Goal: Navigation & Orientation: Understand site structure

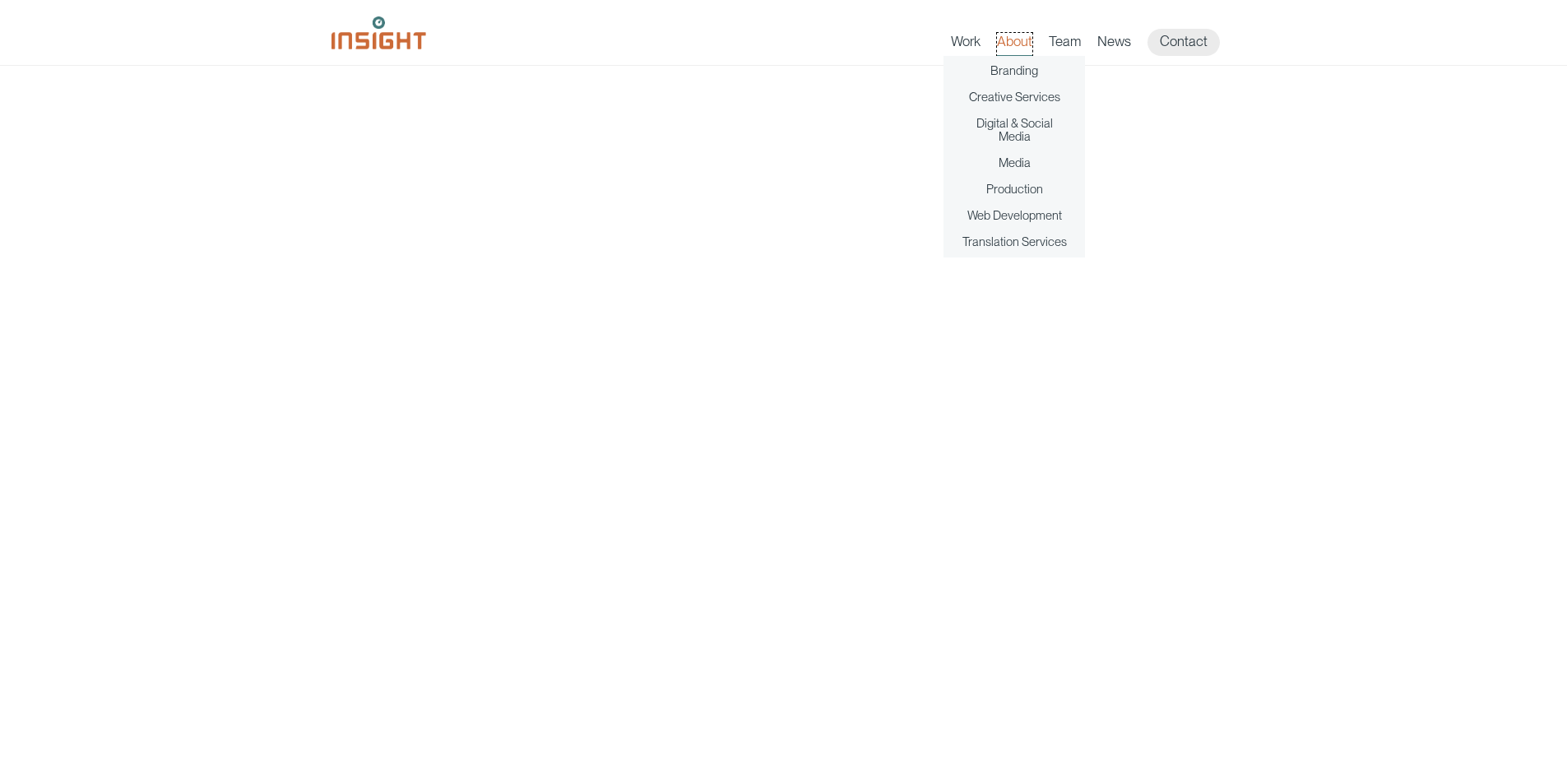
click at [1026, 43] on link "About" at bounding box center [1015, 44] width 36 height 23
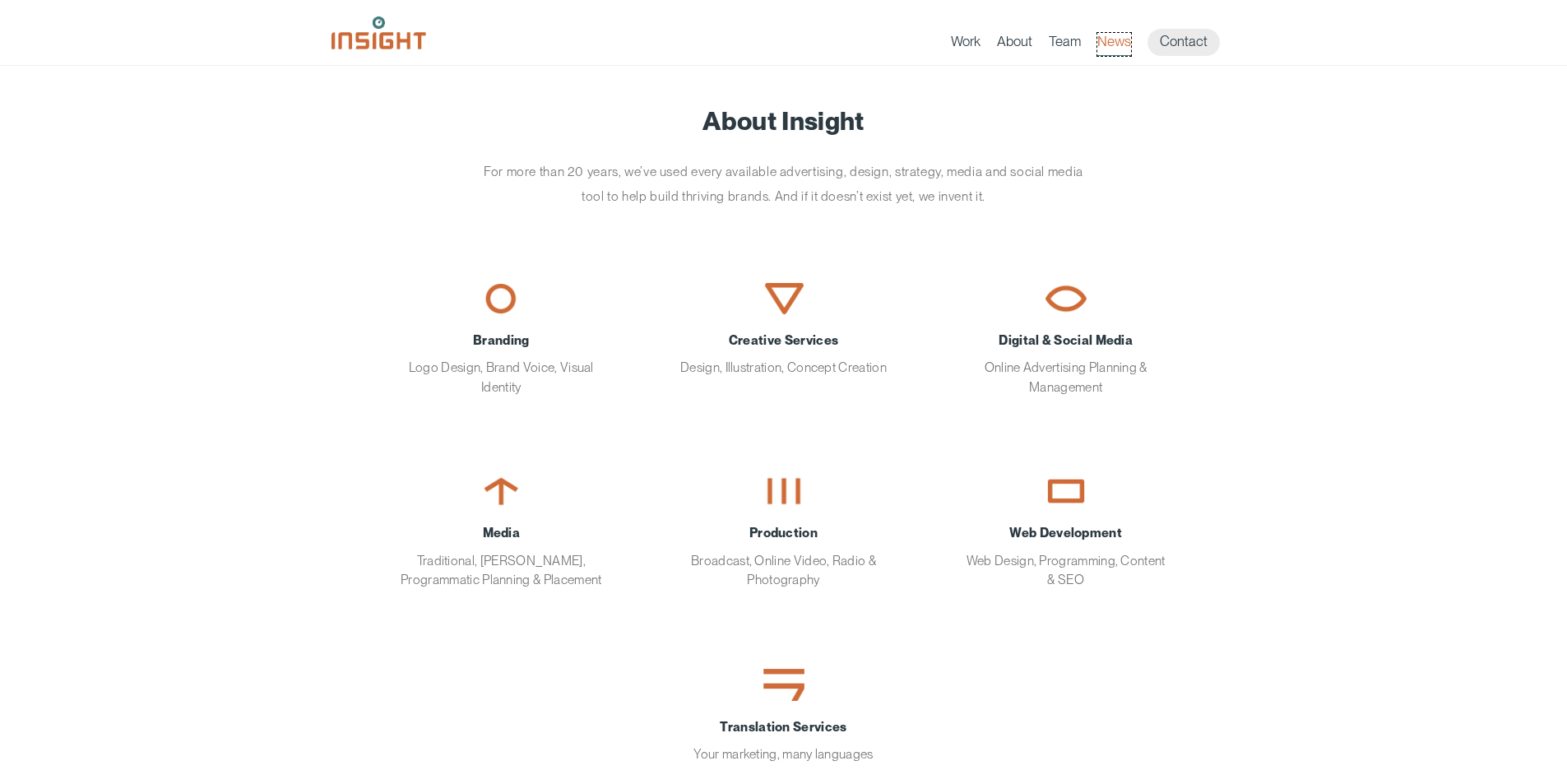
click at [1115, 42] on link "News" at bounding box center [1114, 44] width 34 height 23
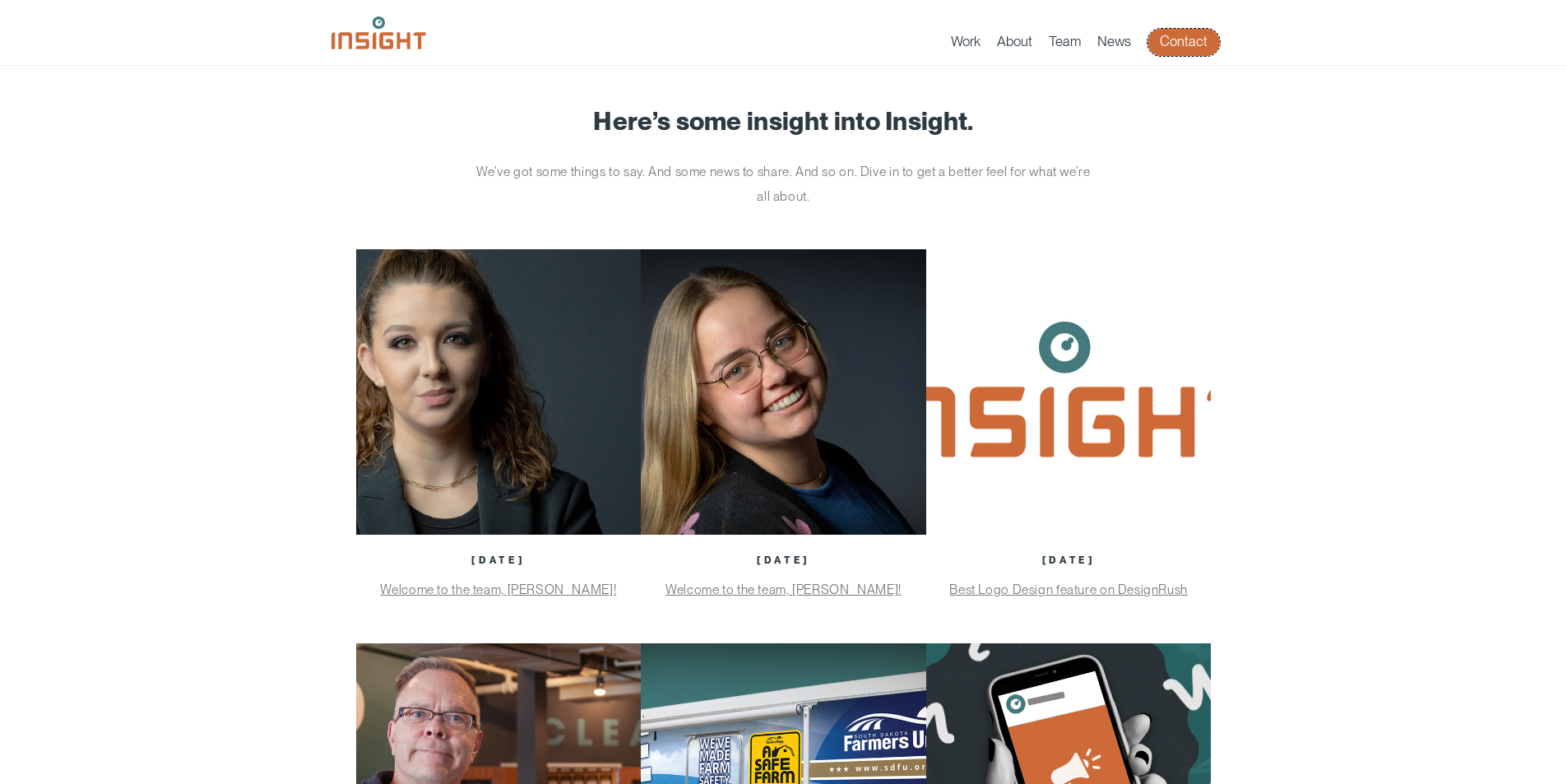
click at [1185, 46] on link "Contact" at bounding box center [1184, 43] width 73 height 27
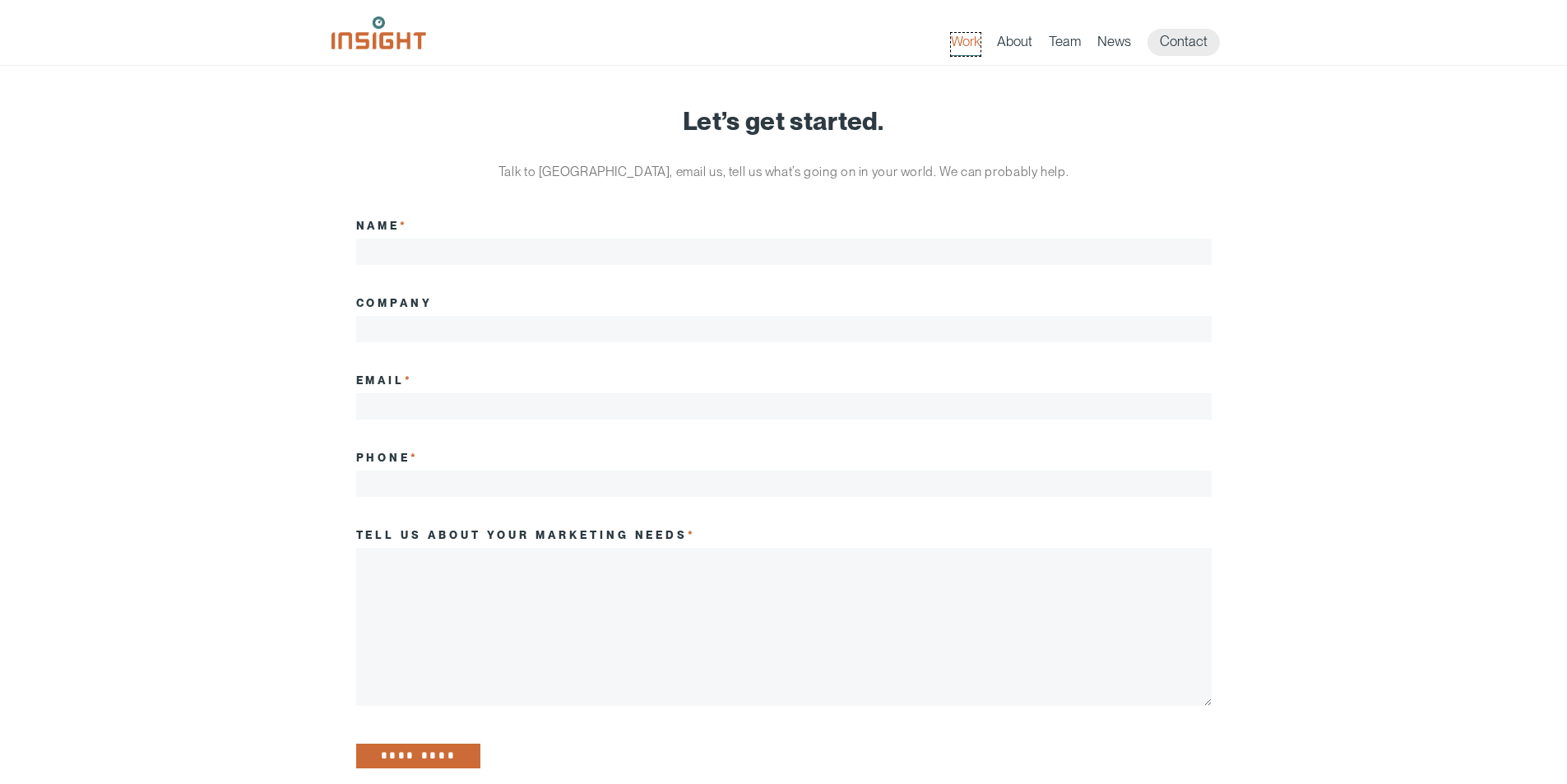
click at [978, 44] on link "Work" at bounding box center [965, 44] width 30 height 23
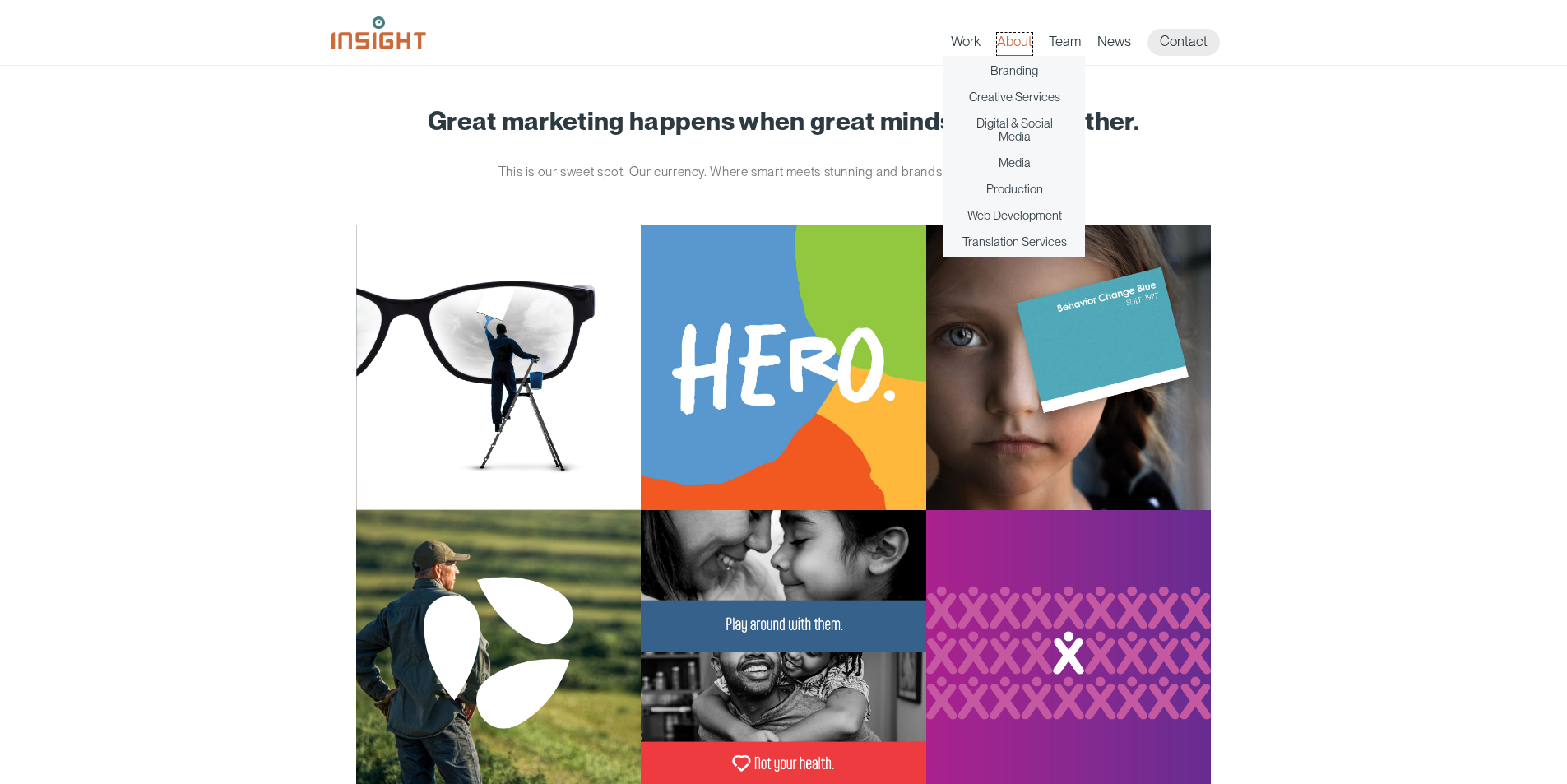
click at [1018, 44] on link "About" at bounding box center [1015, 44] width 36 height 23
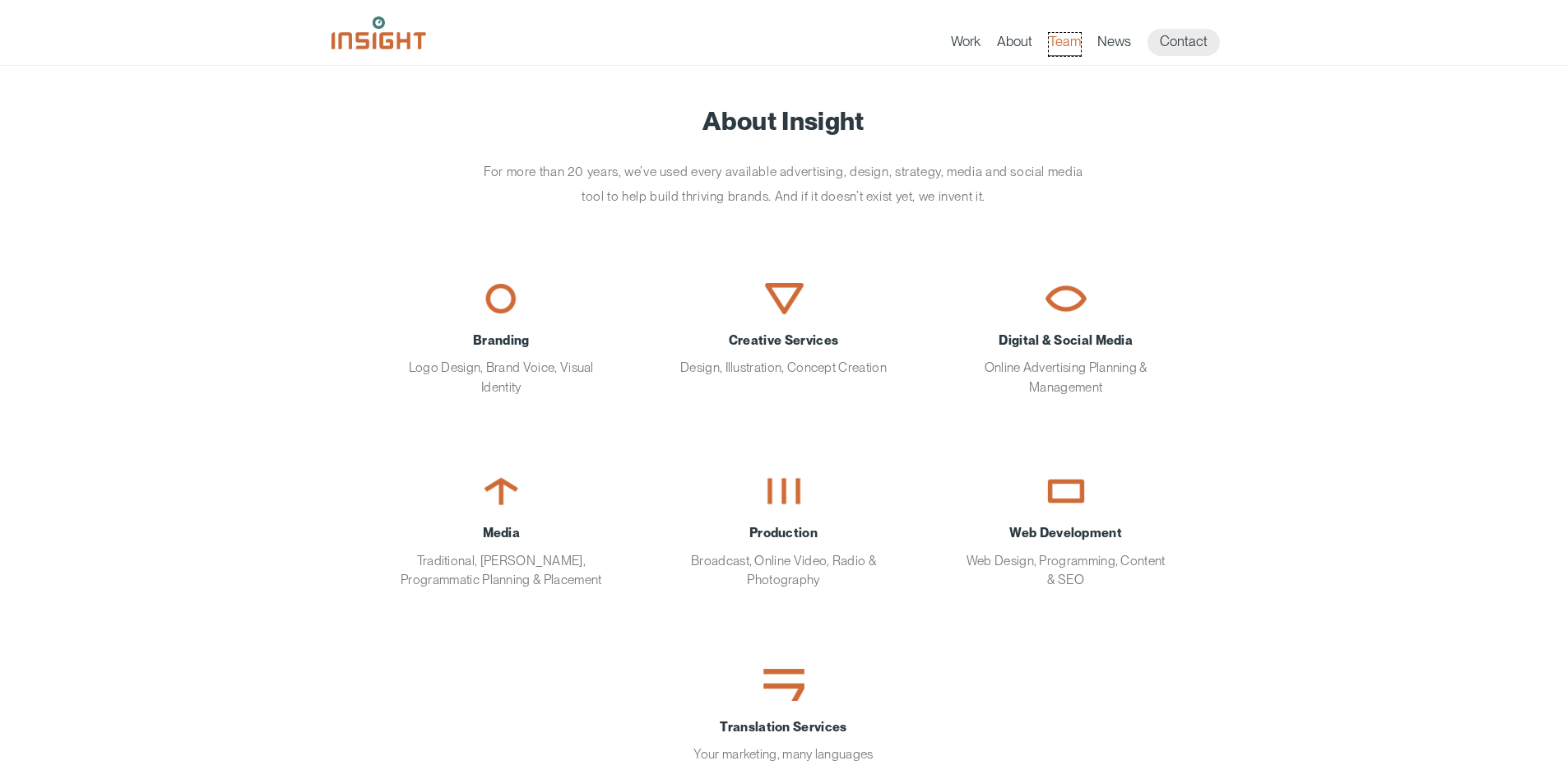
click at [1065, 41] on link "Team" at bounding box center [1065, 44] width 32 height 23
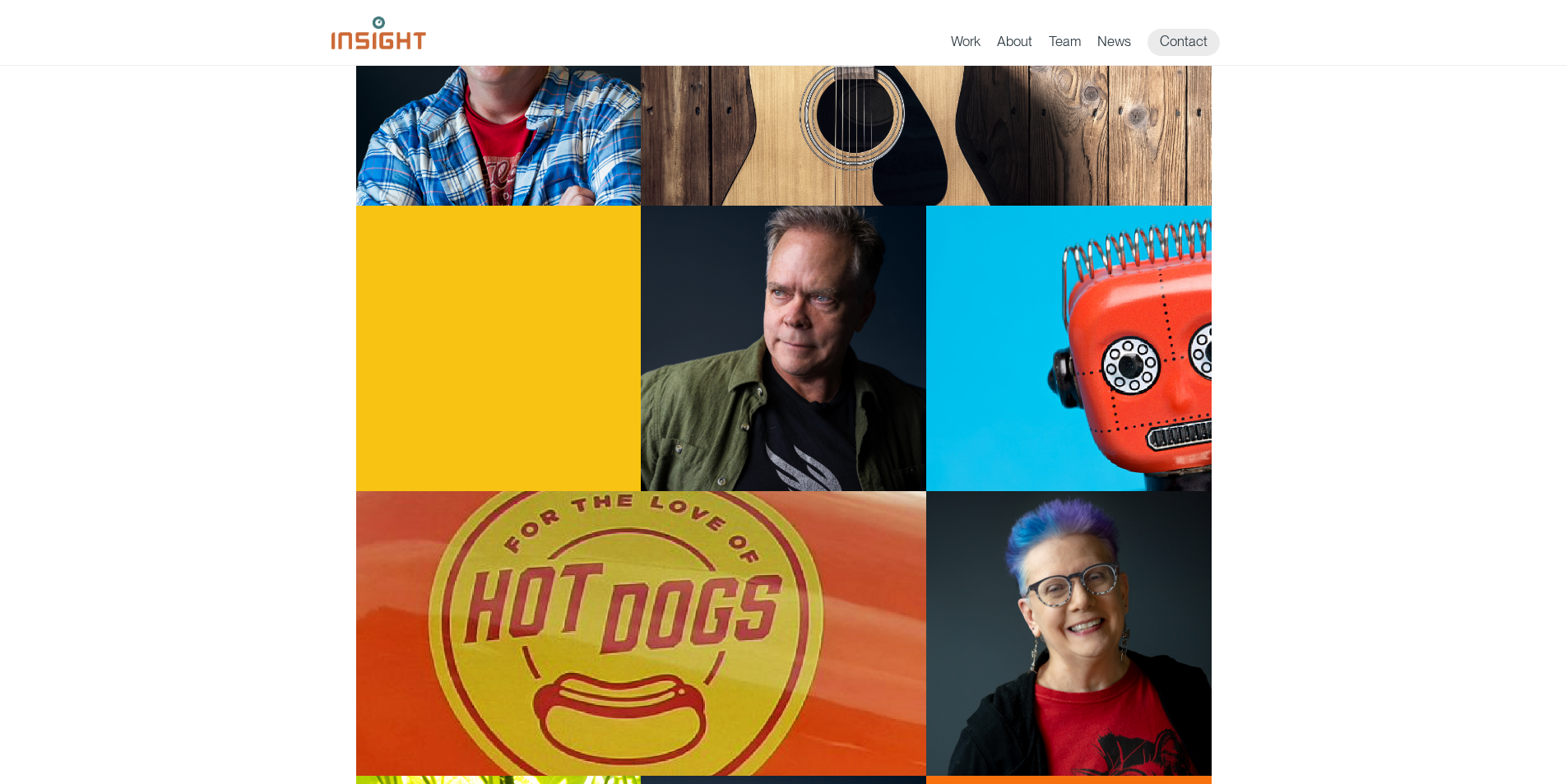
scroll to position [823, 0]
